Goal: Task Accomplishment & Management: Manage account settings

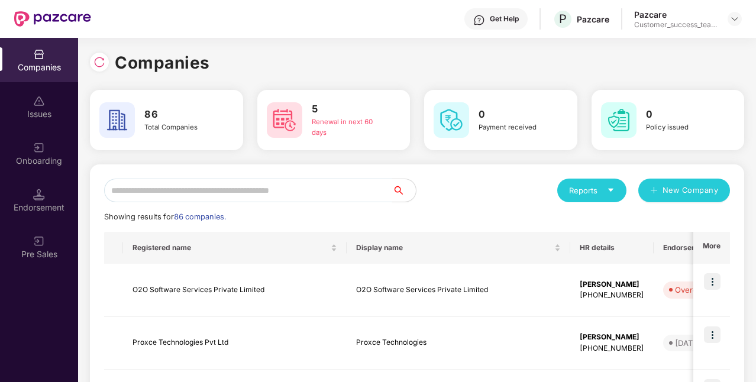
click at [162, 194] on input "text" at bounding box center [248, 191] width 288 height 24
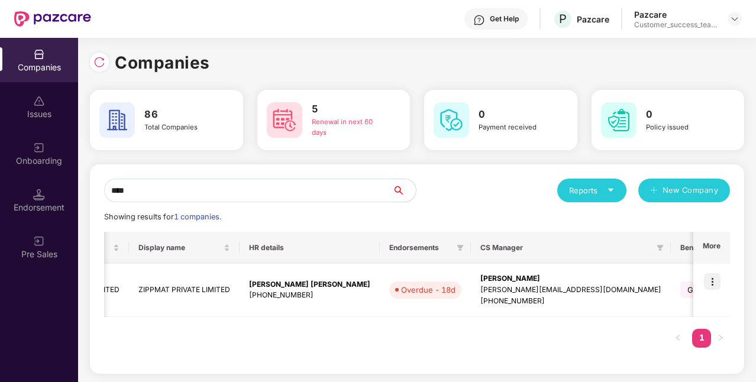
scroll to position [0, 90]
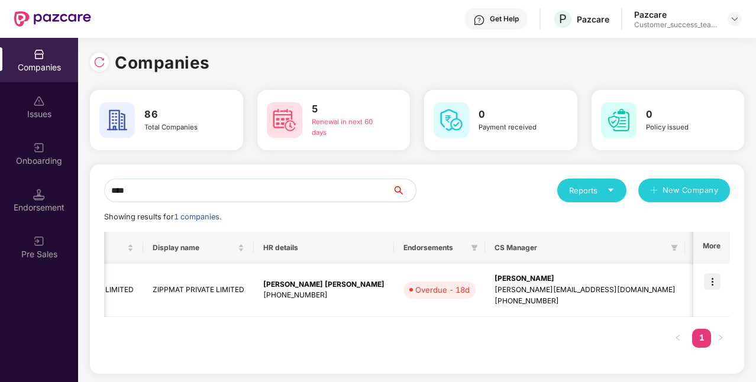
type input "****"
click at [708, 286] on img at bounding box center [712, 281] width 17 height 17
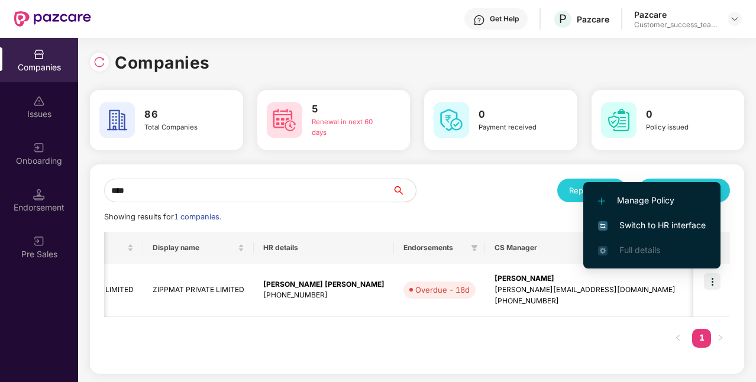
click at [652, 222] on span "Switch to HR interface" at bounding box center [652, 225] width 108 height 13
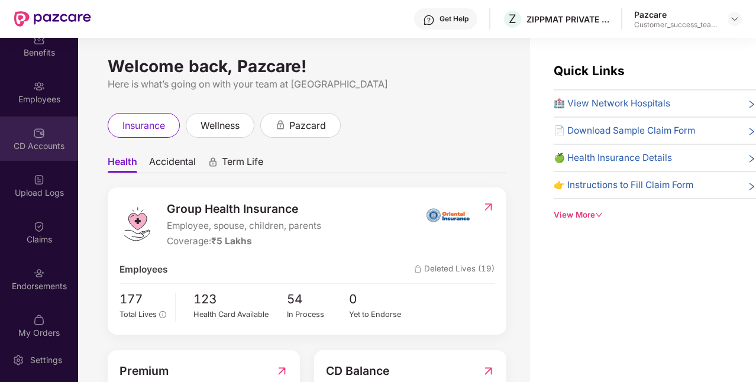
scroll to position [73, 0]
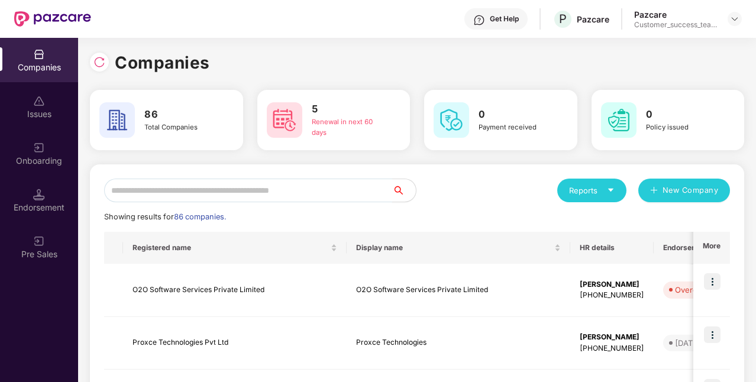
click at [202, 181] on input "text" at bounding box center [248, 191] width 288 height 24
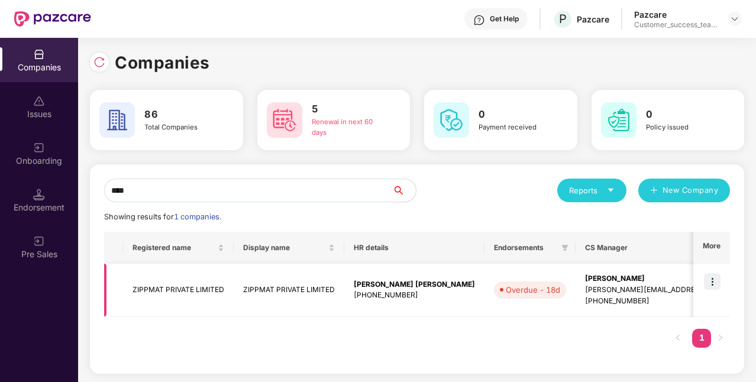
type input "****"
click at [211, 294] on td "ZIPPMAT PRIVATE LIMITED" at bounding box center [178, 290] width 111 height 53
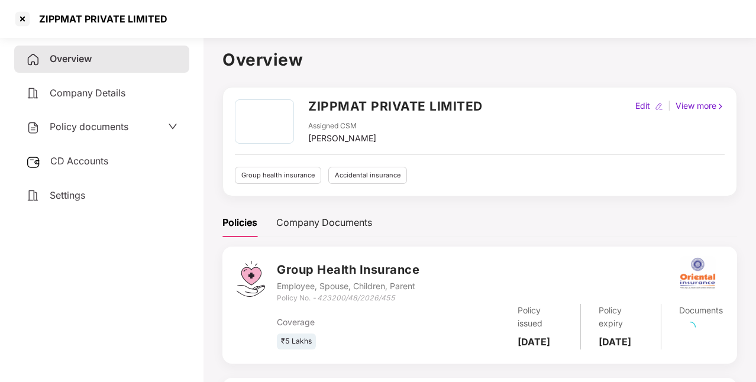
click at [95, 122] on span "Policy documents" at bounding box center [89, 127] width 79 height 12
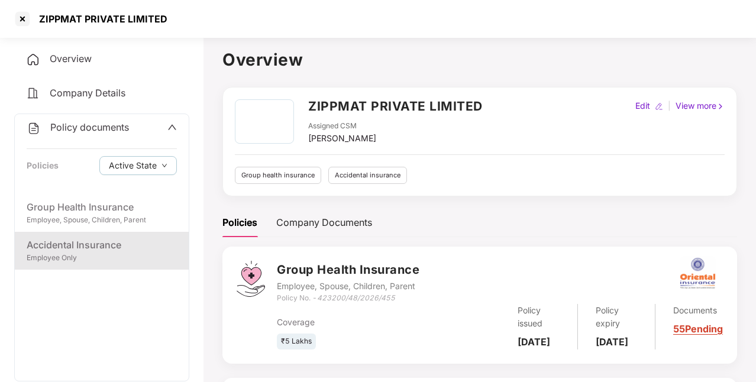
click at [75, 259] on div "Employee Only" at bounding box center [102, 258] width 150 height 11
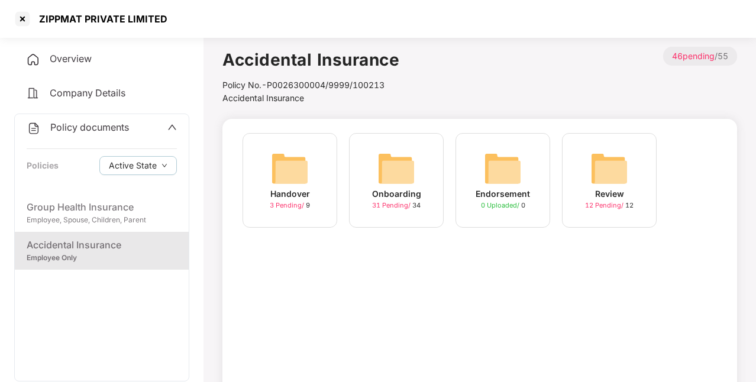
click at [391, 193] on div "Onboarding" at bounding box center [396, 193] width 49 height 13
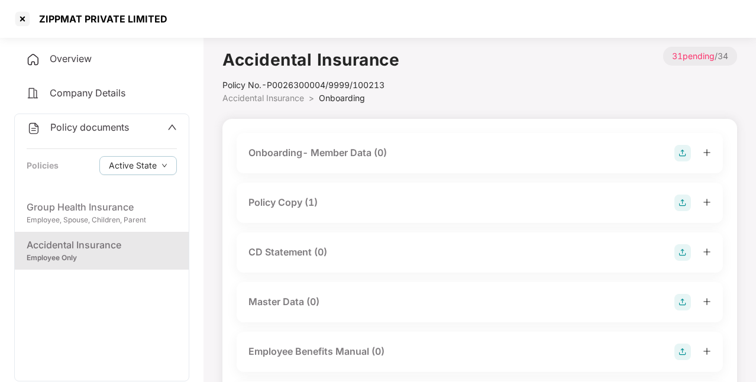
click at [307, 201] on div "Policy Copy (1)" at bounding box center [282, 202] width 69 height 15
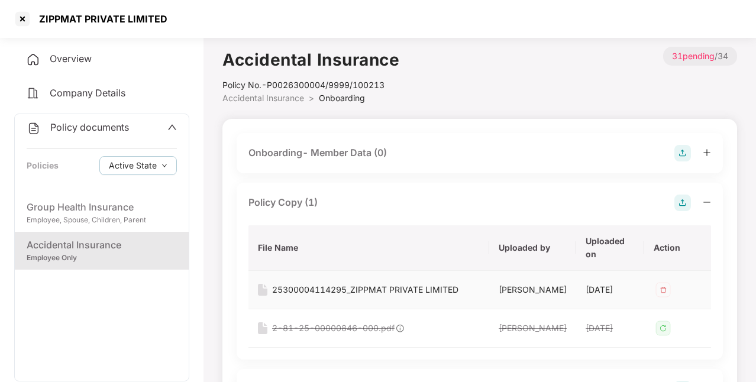
click at [313, 292] on div "25300004114295_ZIPPMAT PRIVATE LIMITED" at bounding box center [365, 289] width 186 height 13
